Goal: Task Accomplishment & Management: Use online tool/utility

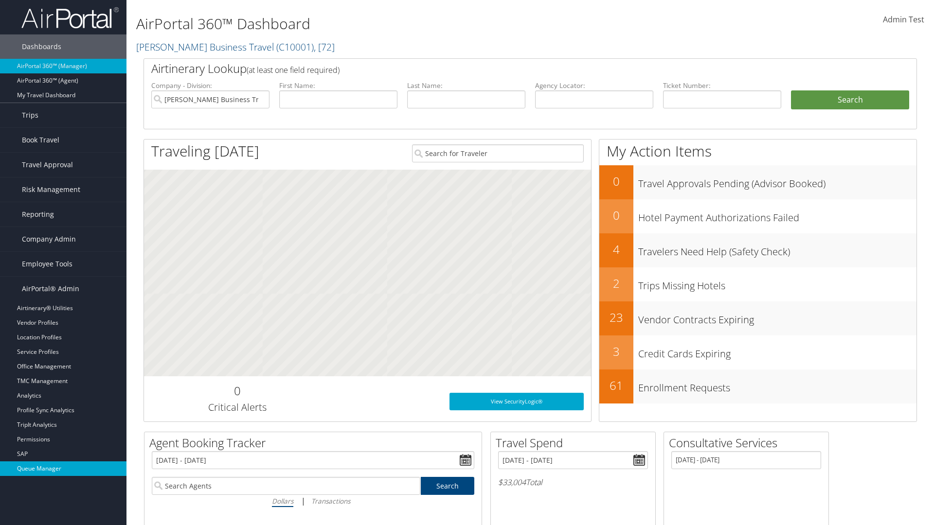
click at [63, 469] on link "Queue Manager" at bounding box center [63, 469] width 126 height 15
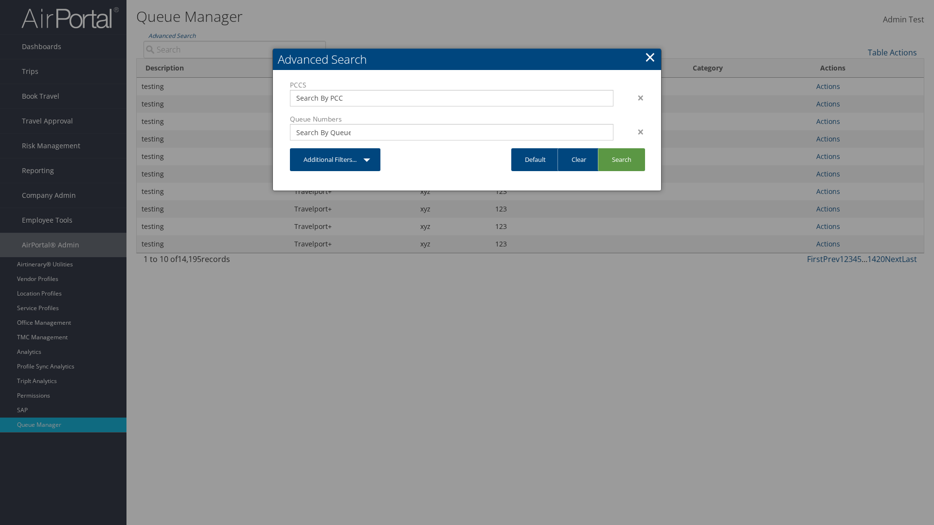
type input "test"
type input "1234"
click at [621, 160] on link "Search" at bounding box center [621, 159] width 47 height 23
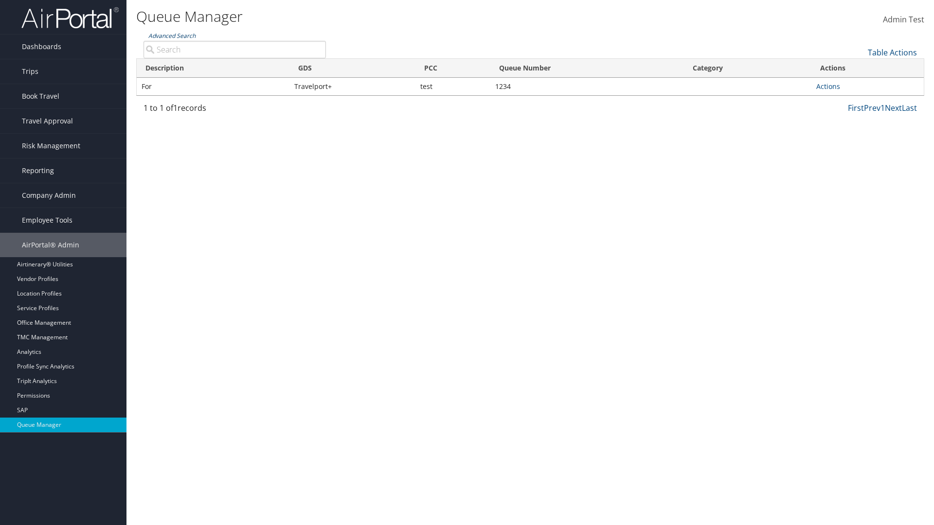
click at [172, 36] on link "Advanced Search" at bounding box center [171, 36] width 47 height 8
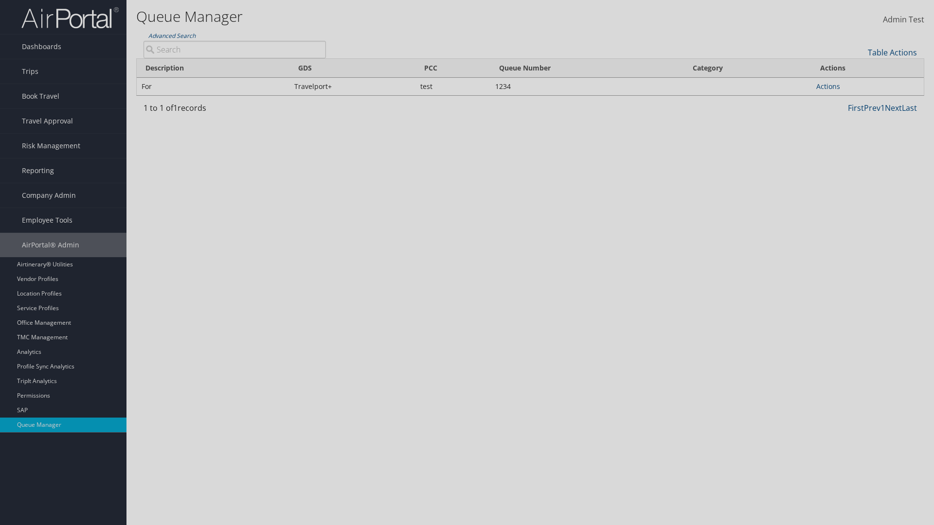
click at [0, 0] on link "Clear" at bounding box center [0, 0] width 0 height 0
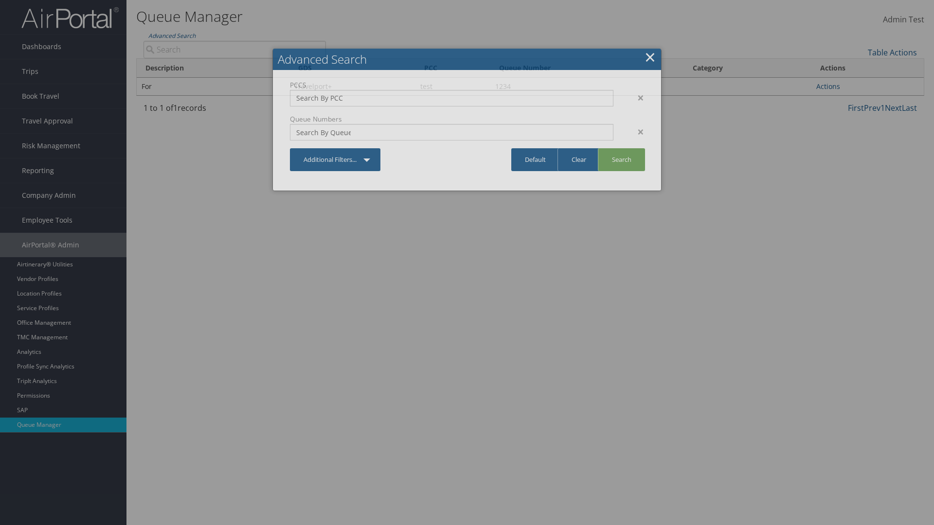
click at [650, 57] on link "×" at bounding box center [649, 56] width 11 height 19
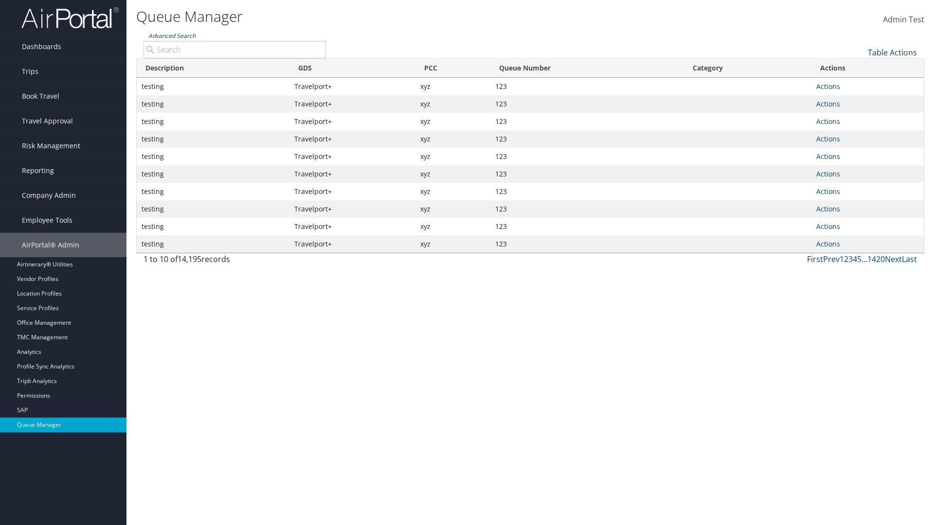
click at [172, 36] on link "Advanced Search" at bounding box center [171, 36] width 47 height 8
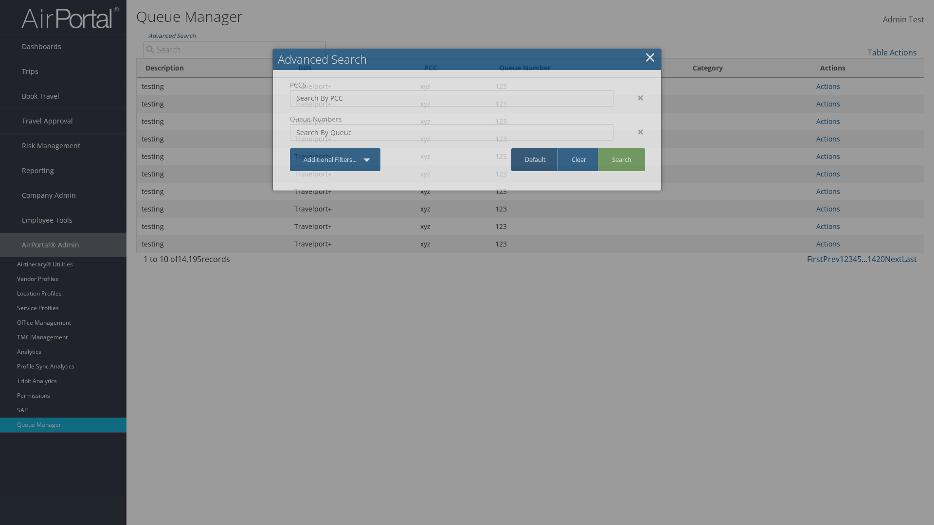
click at [535, 160] on link "Default" at bounding box center [535, 159] width 48 height 23
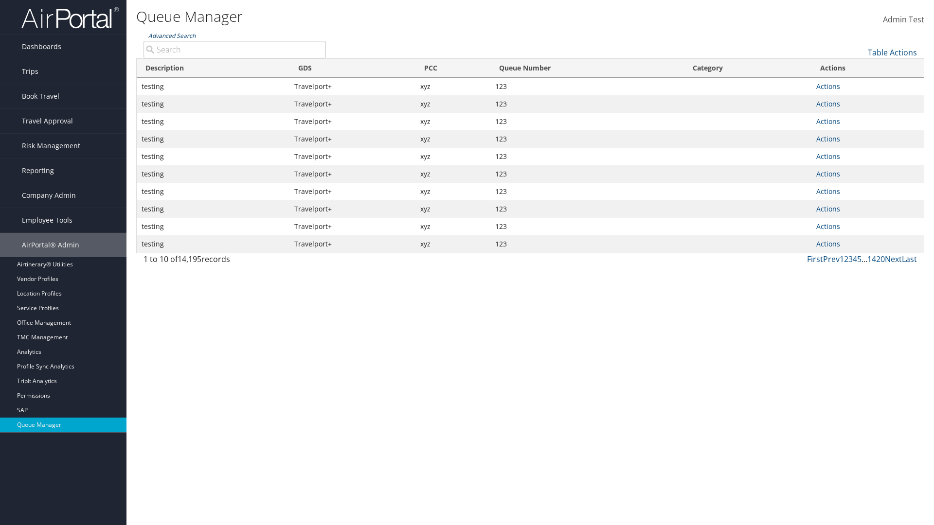
click at [172, 36] on link "Advanced Search" at bounding box center [171, 36] width 47 height 8
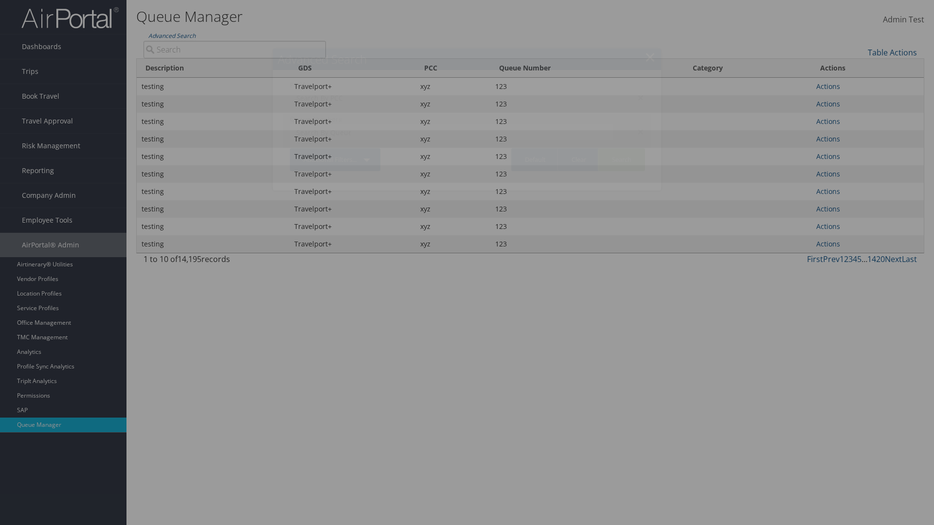
click at [636, 97] on div "×" at bounding box center [636, 98] width 31 height 12
click at [636, 126] on div "×" at bounding box center [636, 132] width 31 height 12
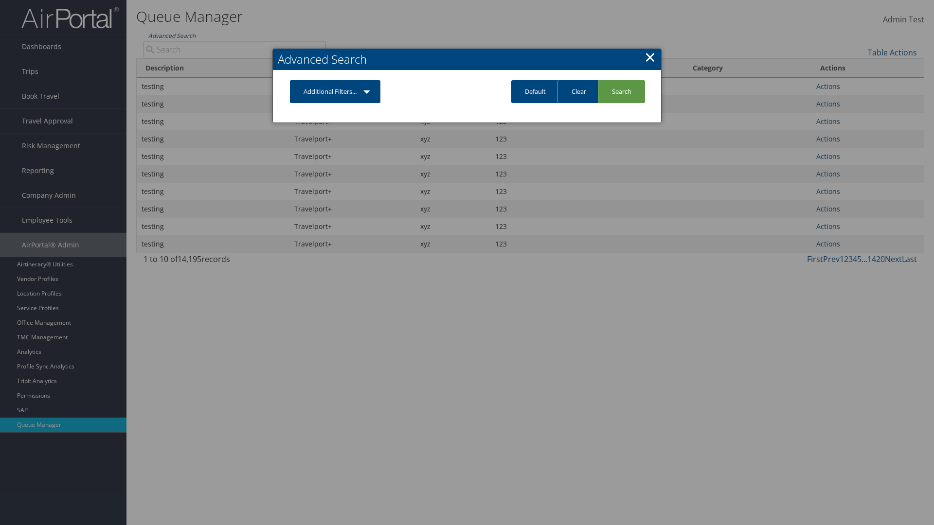
click at [335, 91] on link "Additional Filters..." at bounding box center [335, 91] width 90 height 23
click at [0, 0] on link "PCC" at bounding box center [0, 0] width 0 height 0
click at [335, 103] on link "Additional Filters..." at bounding box center [335, 91] width 90 height 23
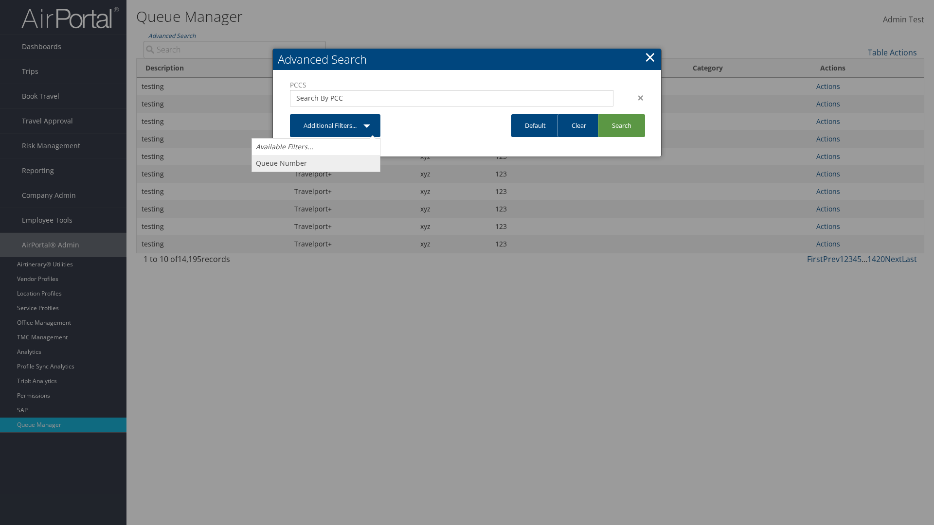
click at [316, 163] on link "Queue Number" at bounding box center [316, 163] width 128 height 17
